Goal: Navigation & Orientation: Go to known website

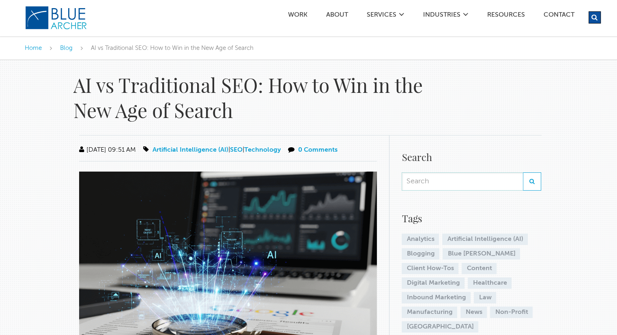
click at [60, 20] on img at bounding box center [56, 18] width 63 height 24
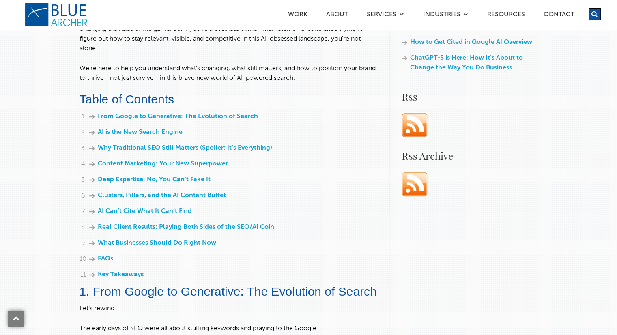
scroll to position [406, 0]
